Goal: Information Seeking & Learning: Compare options

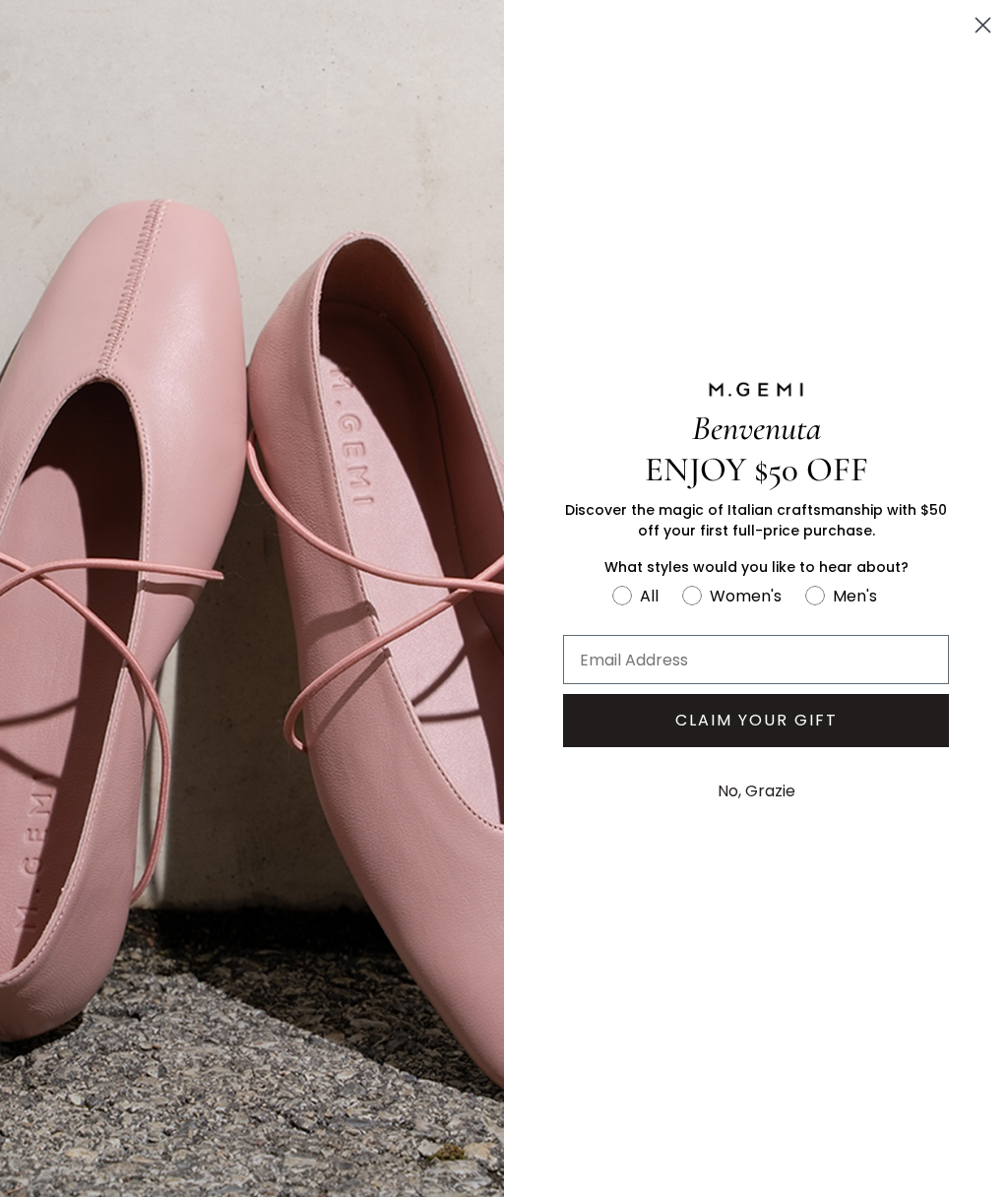
click at [988, 26] on circle "Close dialog" at bounding box center [982, 25] width 32 height 32
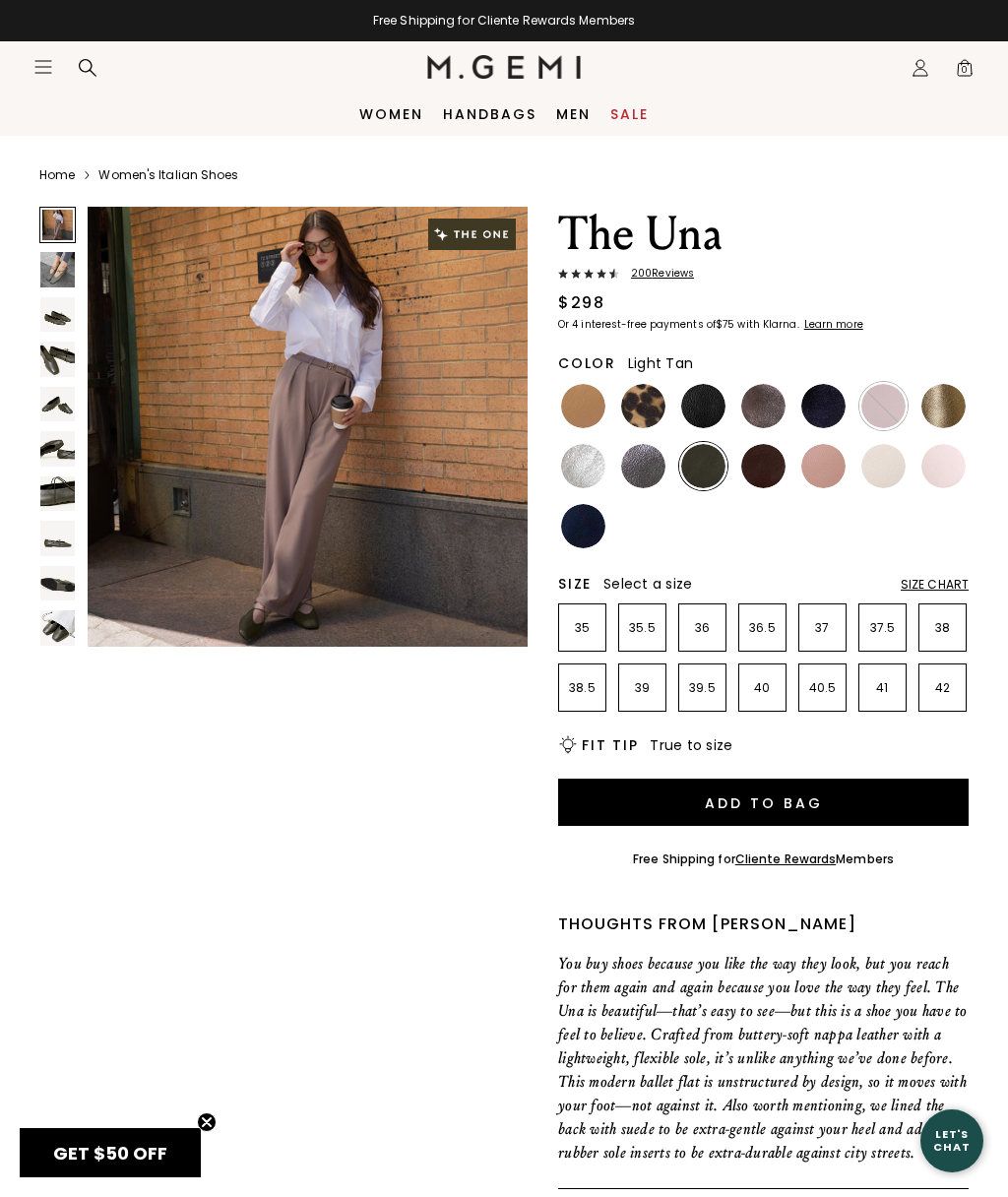
click at [593, 402] on img at bounding box center [583, 406] width 44 height 44
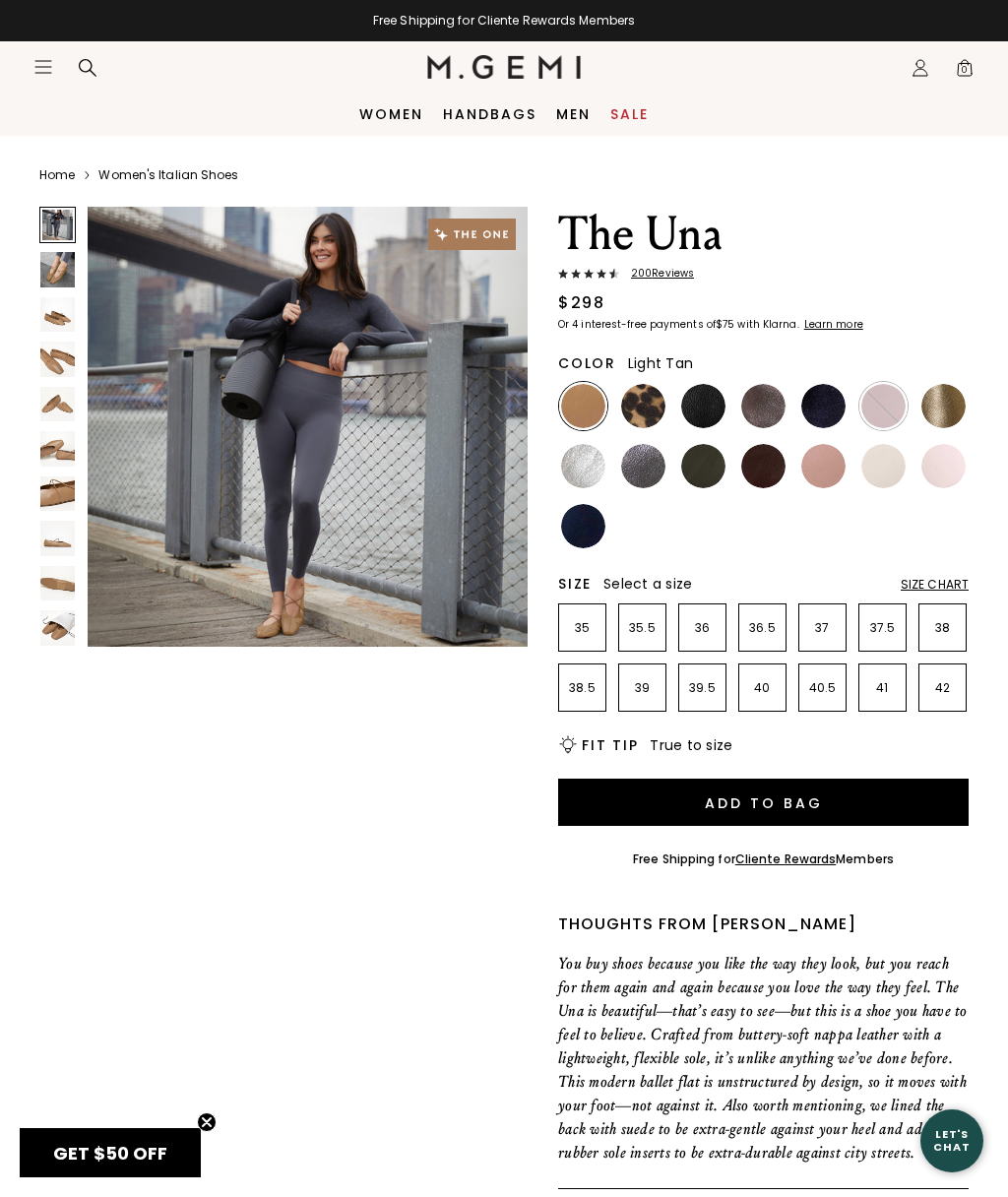
click at [648, 407] on img at bounding box center [643, 406] width 44 height 44
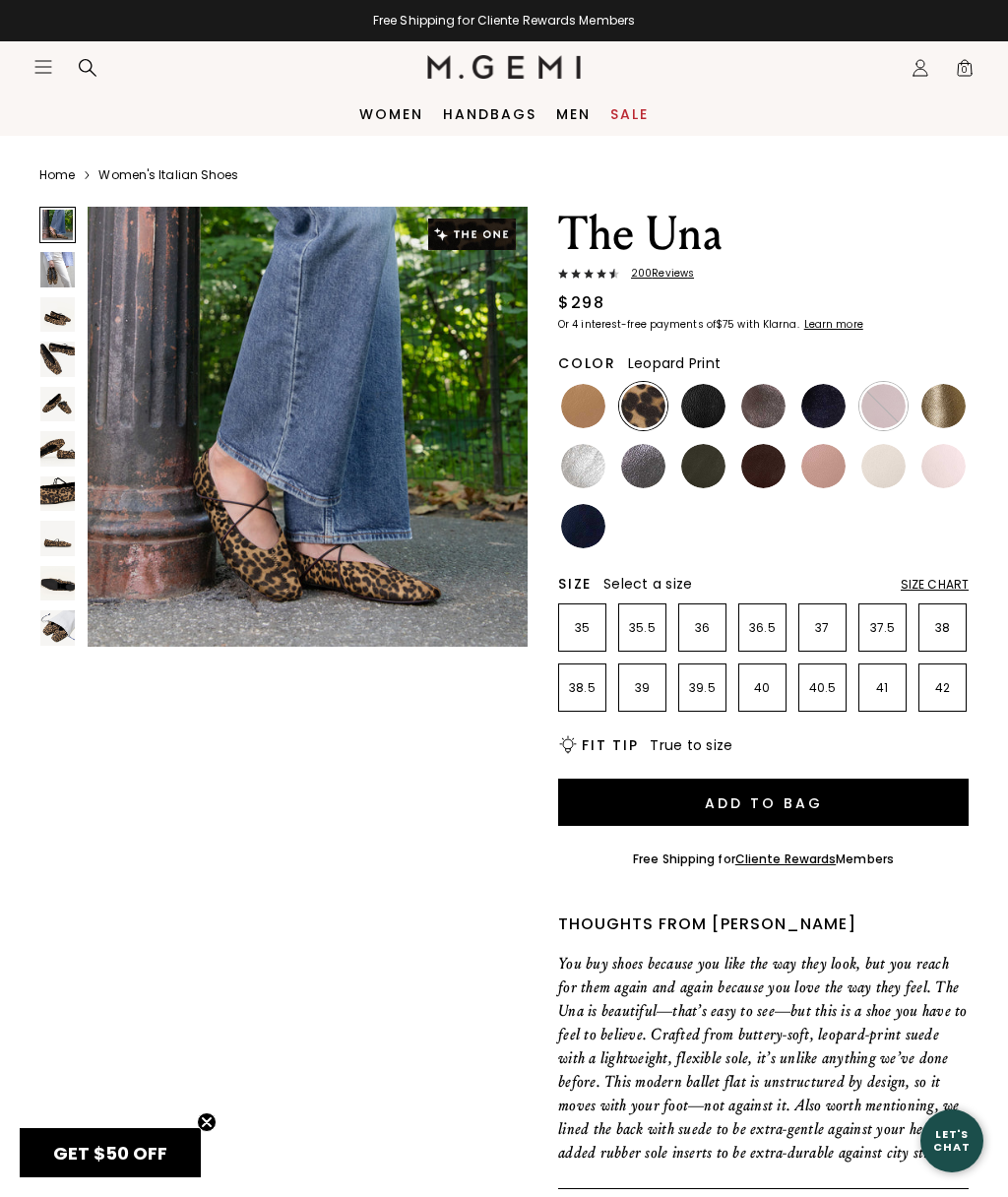
click at [950, 406] on img at bounding box center [943, 406] width 44 height 44
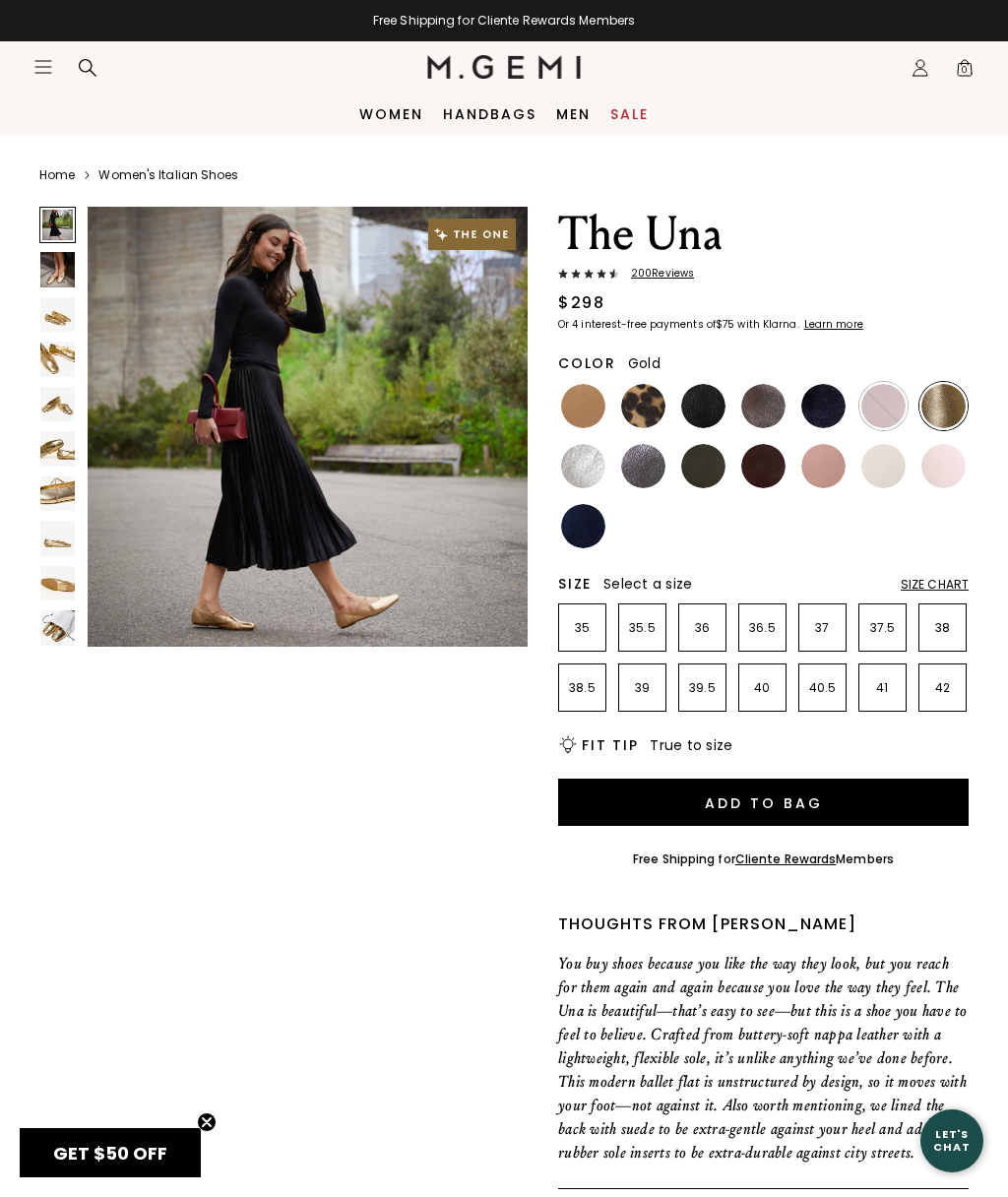
click at [836, 468] on img at bounding box center [823, 466] width 44 height 44
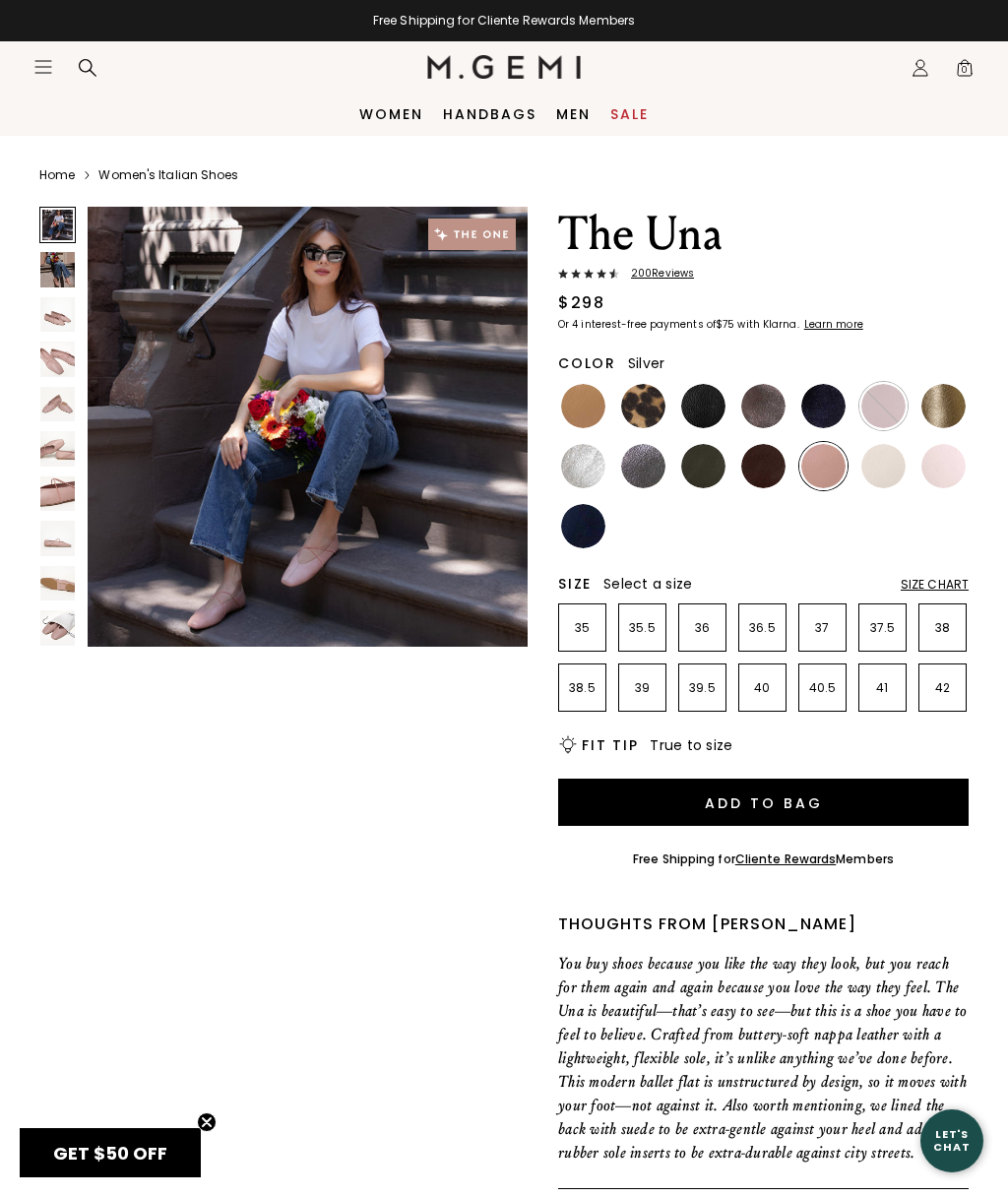
click at [581, 486] on img at bounding box center [583, 466] width 44 height 44
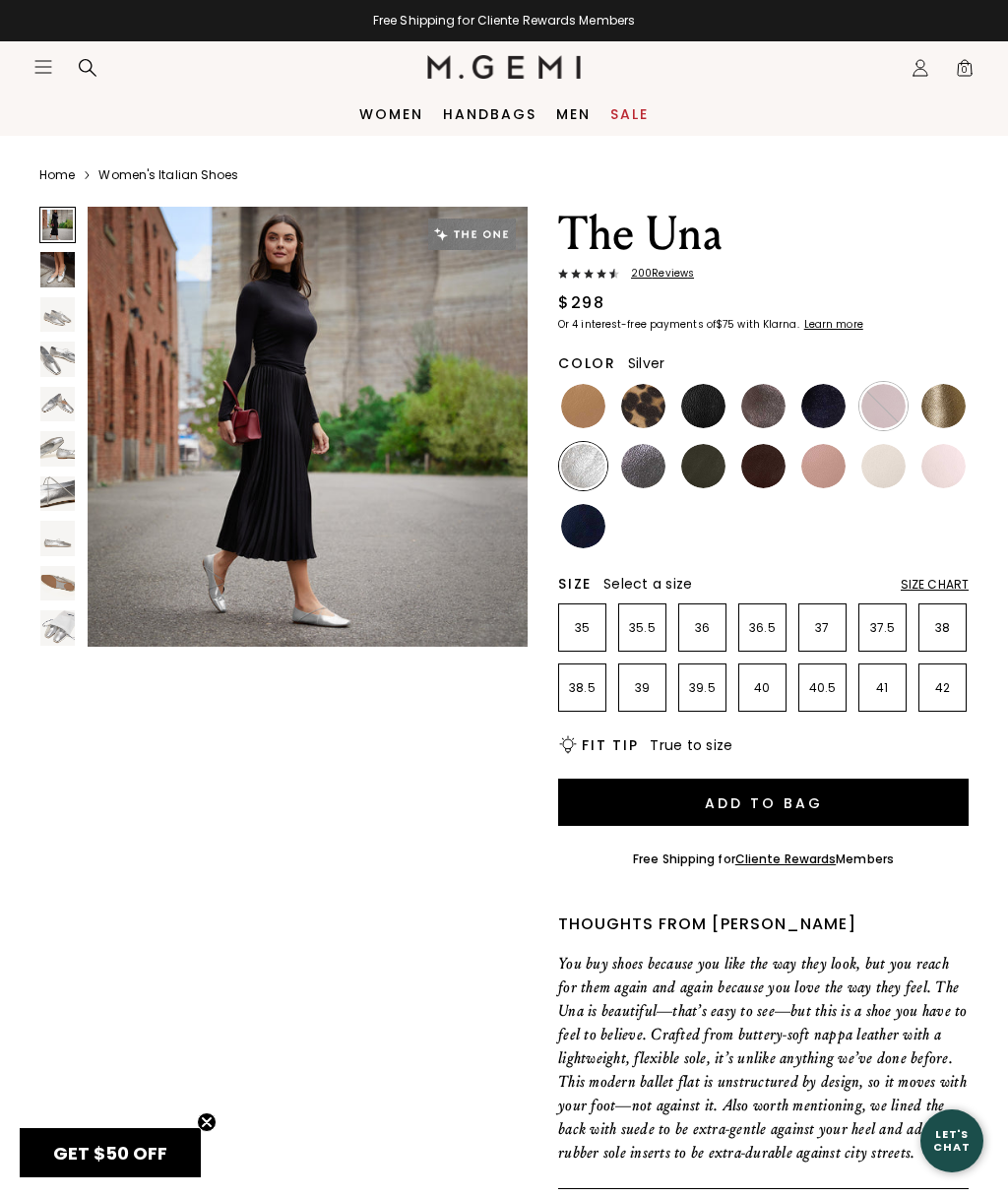
click at [640, 480] on img at bounding box center [643, 466] width 44 height 44
